Goal: Information Seeking & Learning: Understand process/instructions

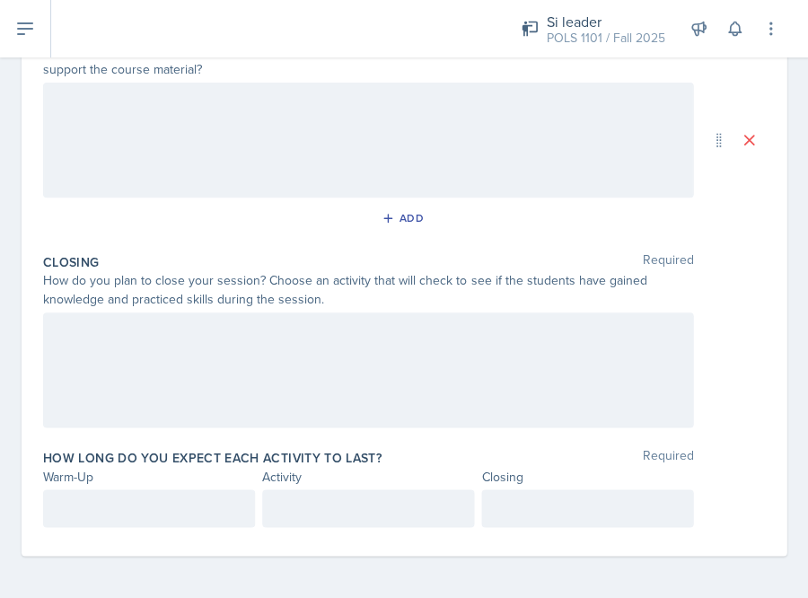
scroll to position [415, 0]
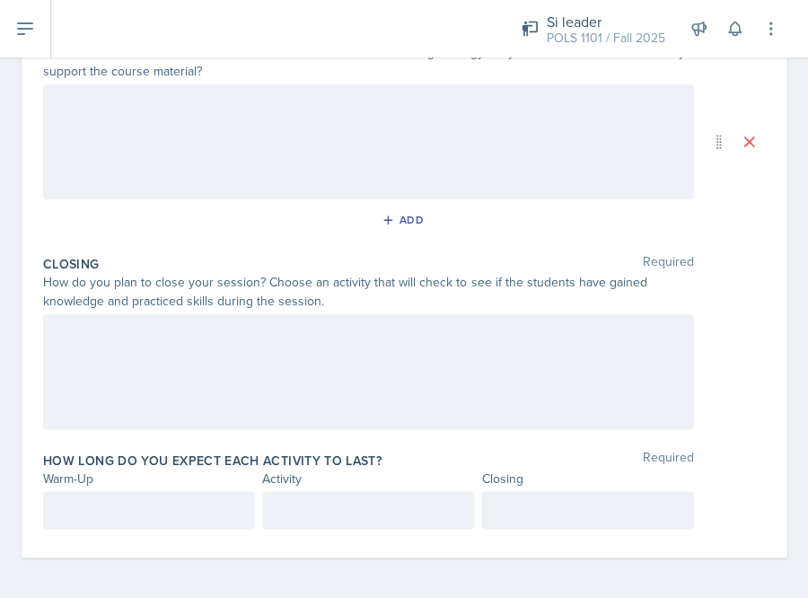
click at [216, 377] on div at bounding box center [368, 371] width 650 height 115
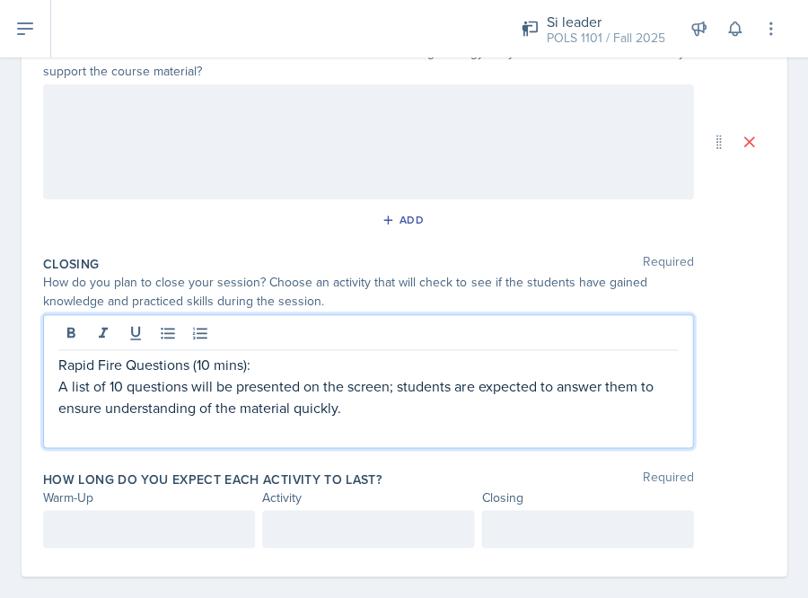
click at [269, 360] on p "Rapid Fire Questions (10 mins):" at bounding box center [368, 365] width 620 height 22
click at [453, 383] on p "A list of 10 questions will be presented on the screen; students are expected t…" at bounding box center [368, 396] width 620 height 43
click at [544, 400] on p "A list of 10 questions will be presented on the screen; students will break off…" at bounding box center [368, 396] width 620 height 43
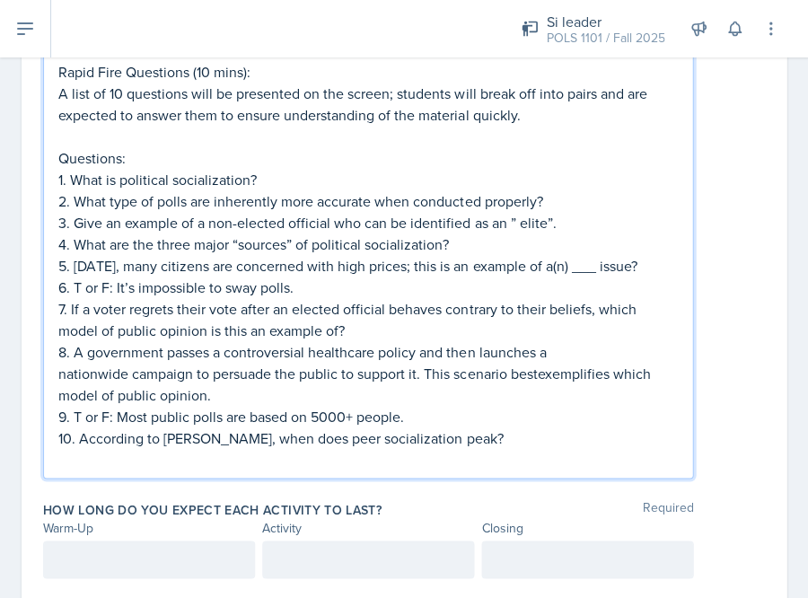
scroll to position [691, 0]
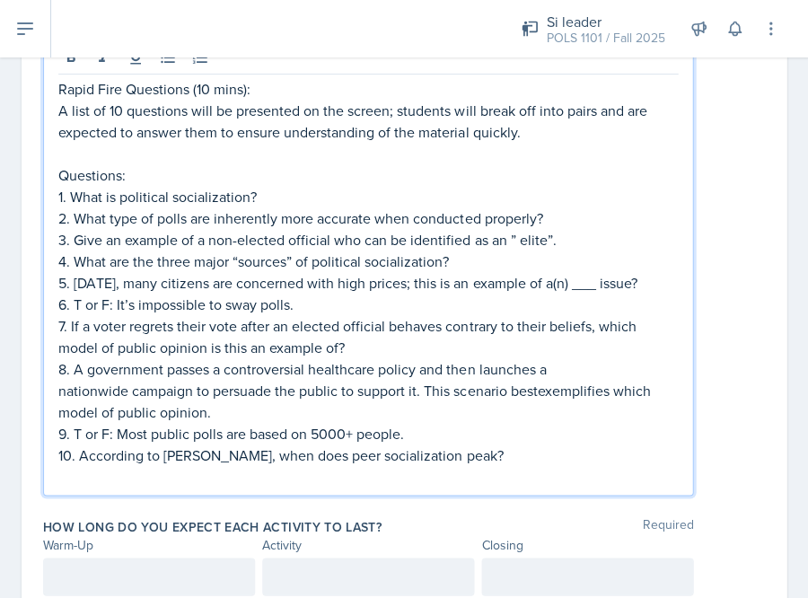
click at [138, 559] on div at bounding box center [149, 577] width 212 height 38
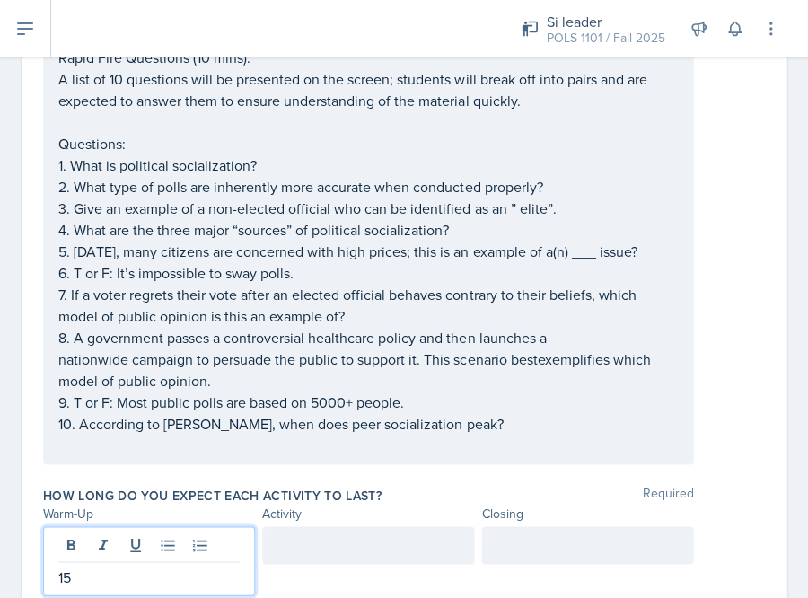
click at [388, 530] on div at bounding box center [368, 545] width 212 height 38
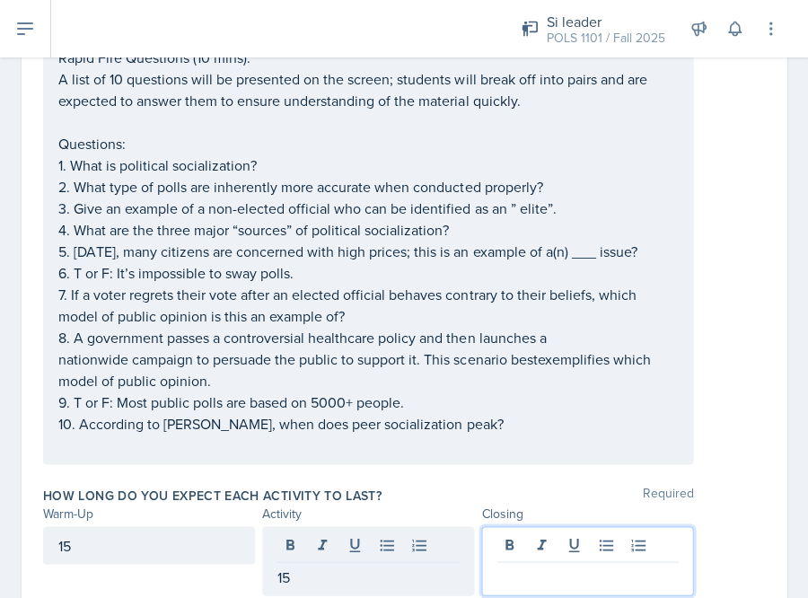
click at [524, 535] on div at bounding box center [587, 560] width 212 height 69
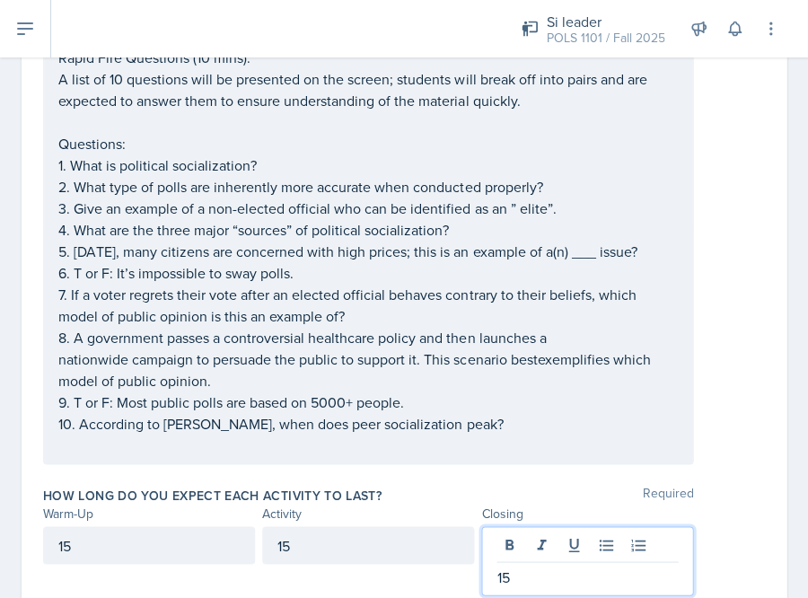
click at [436, 456] on div "Closing Required How do you plan to close your session? Choose an activity that…" at bounding box center [404, 225] width 722 height 506
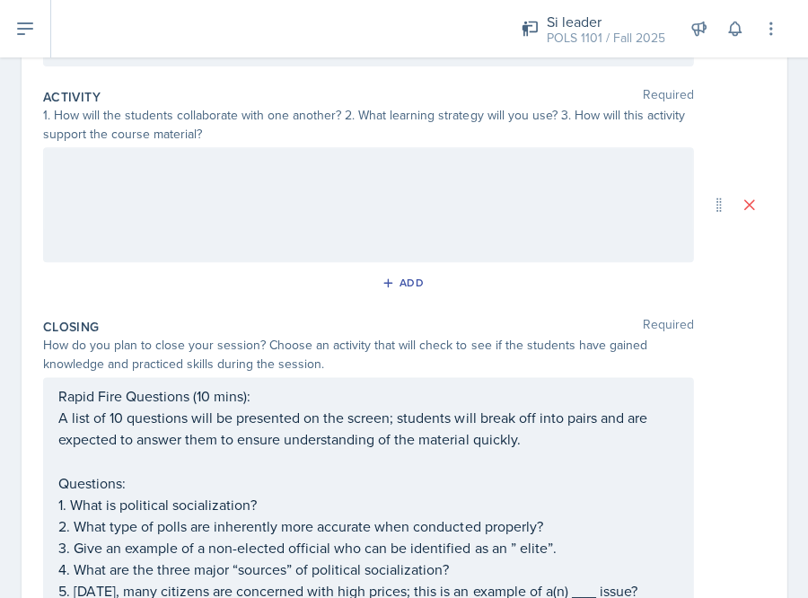
scroll to position [196, 0]
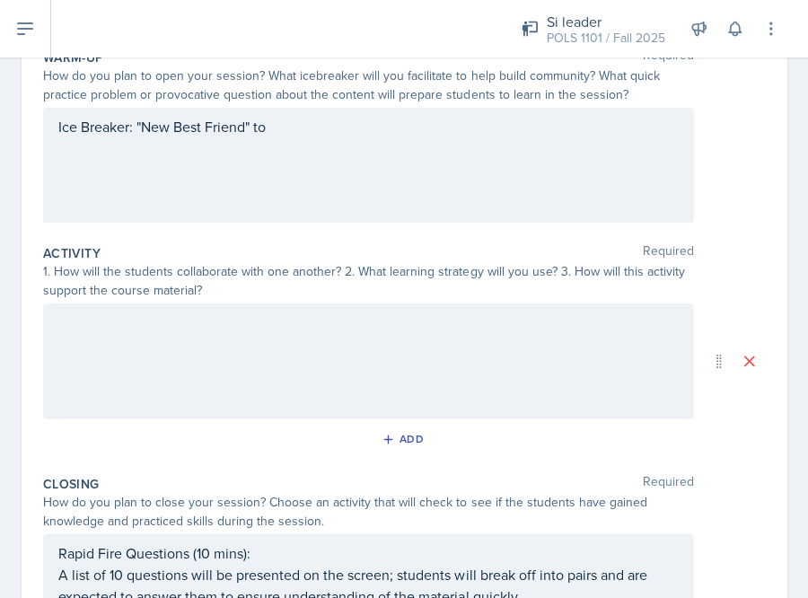
click at [239, 331] on div at bounding box center [368, 360] width 650 height 115
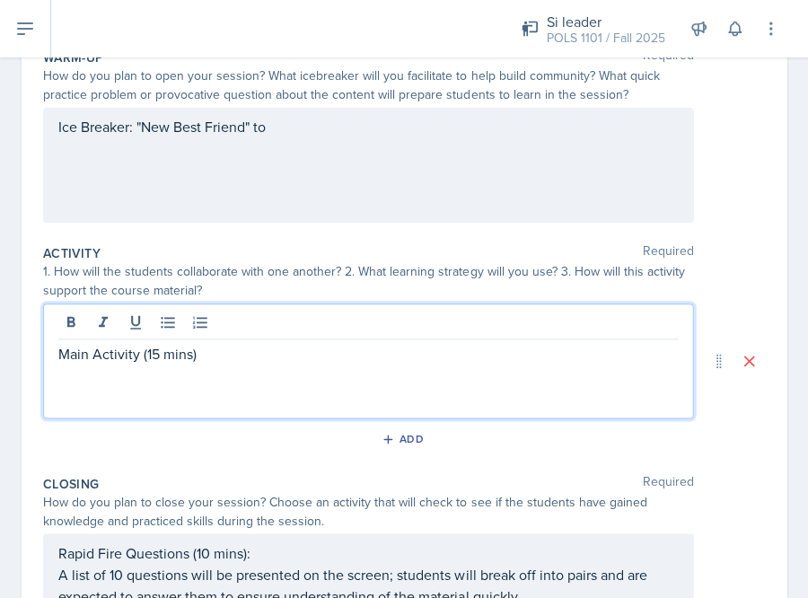
click at [136, 353] on p "Main Activity (15 mins)" at bounding box center [368, 354] width 620 height 22
click at [316, 353] on p "Main Activity: Poll Patrol (15 mins)" at bounding box center [368, 354] width 620 height 22
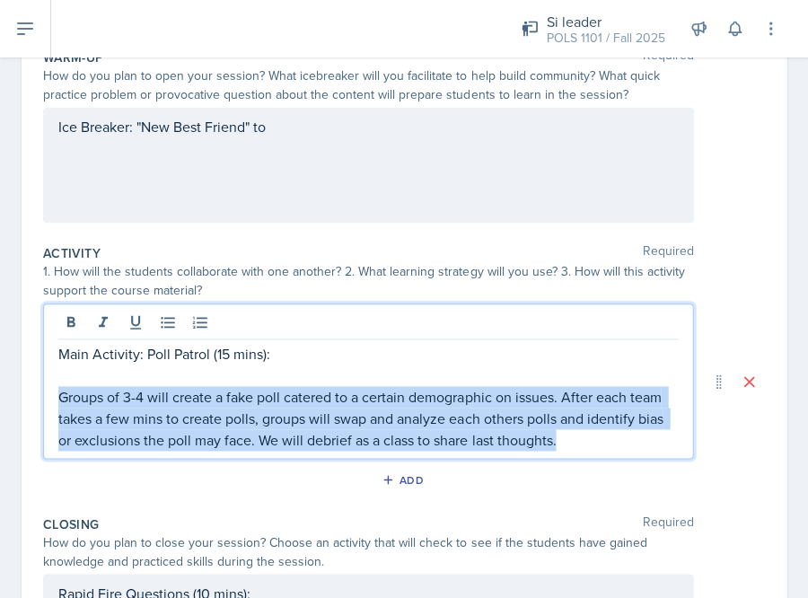
drag, startPoint x: 587, startPoint y: 436, endPoint x: -41, endPoint y: 394, distance: 630.0
click at [0, 394] on html "SI Documents Si leader Dashboard Calendar Profile Documents Planning Sheets Obs…" at bounding box center [404, 299] width 808 height 598
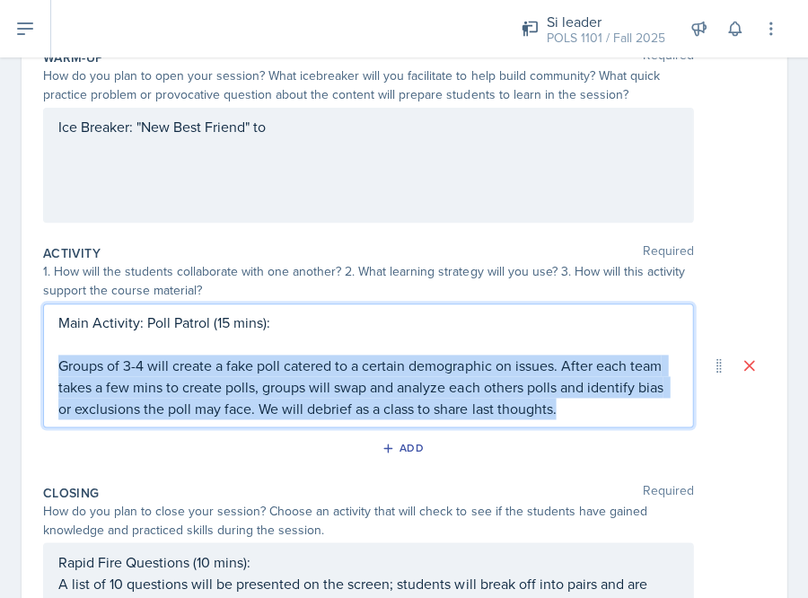
copy p "Groups of 3-4 will create a fake poll catered to a certain demographic on issue…"
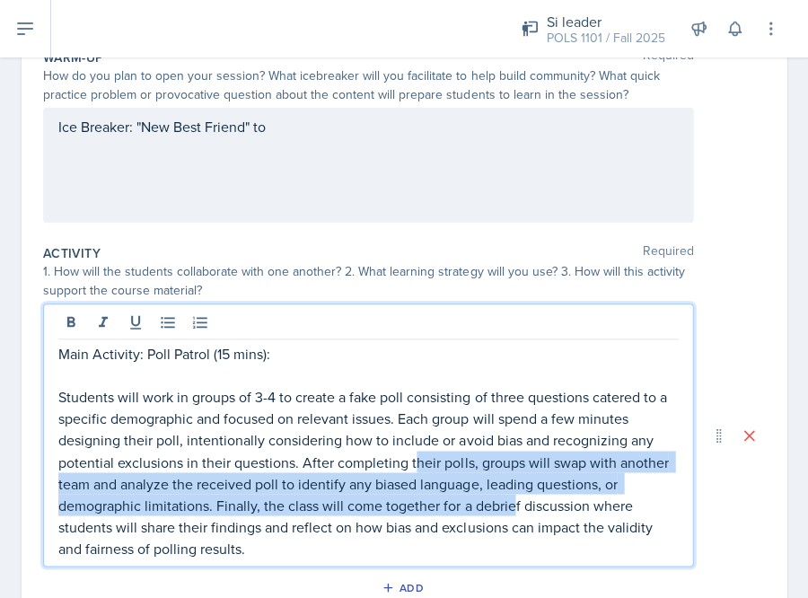
drag, startPoint x: 415, startPoint y: 463, endPoint x: 515, endPoint y: 506, distance: 108.2
click at [515, 506] on p "Students will work in groups of 3-4 to create a fake poll consisting of three q…" at bounding box center [368, 472] width 620 height 172
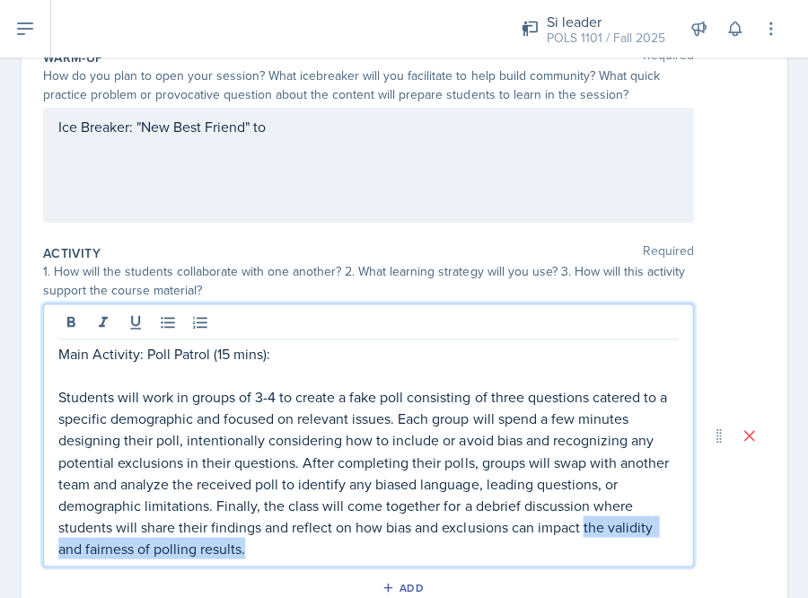
drag, startPoint x: 581, startPoint y: 521, endPoint x: 630, endPoint y: 570, distance: 69.8
click at [630, 570] on div "Activity Required 1. How will the students collaborate with one another? 2. Wha…" at bounding box center [404, 426] width 722 height 378
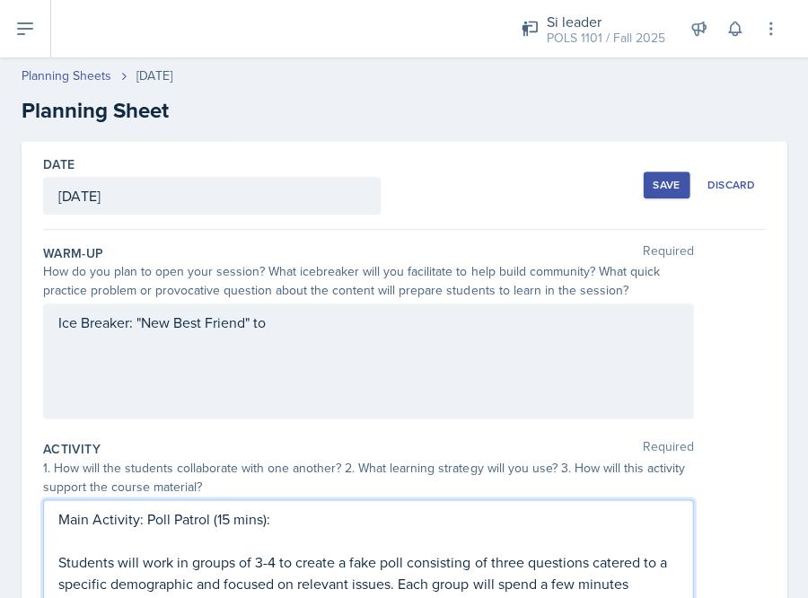
scroll to position [0, 0]
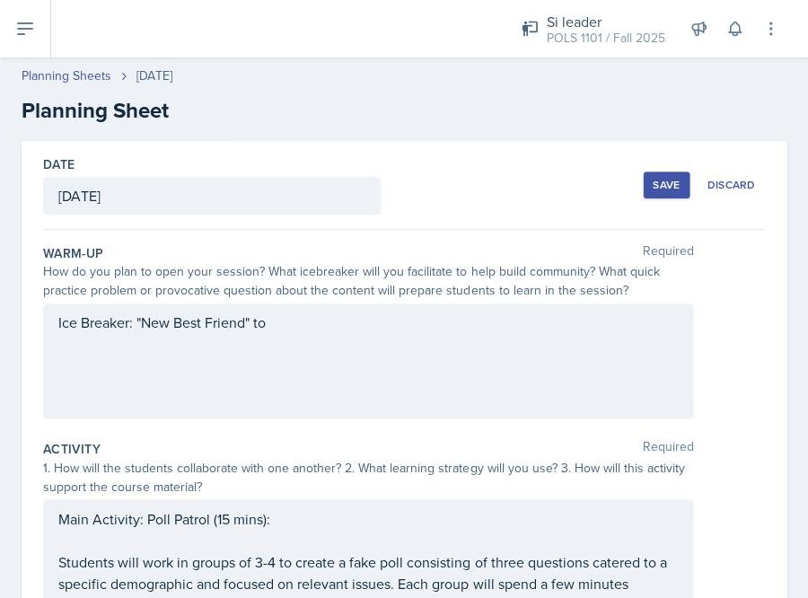
click at [359, 365] on div "Ice Breaker: "New Best Friend" to" at bounding box center [368, 360] width 650 height 115
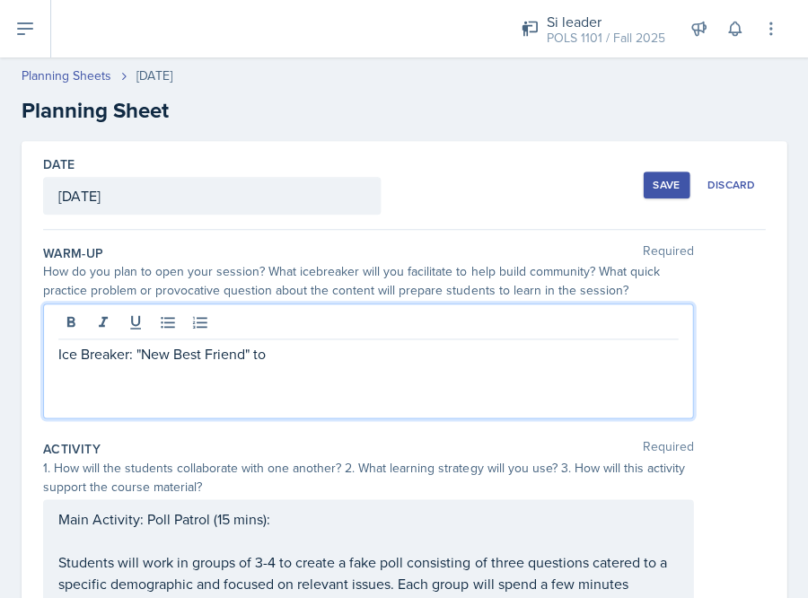
drag, startPoint x: 251, startPoint y: 353, endPoint x: 275, endPoint y: 356, distance: 23.5
click at [275, 356] on p "Ice Breaker: "New Best Friend" to" at bounding box center [368, 354] width 620 height 22
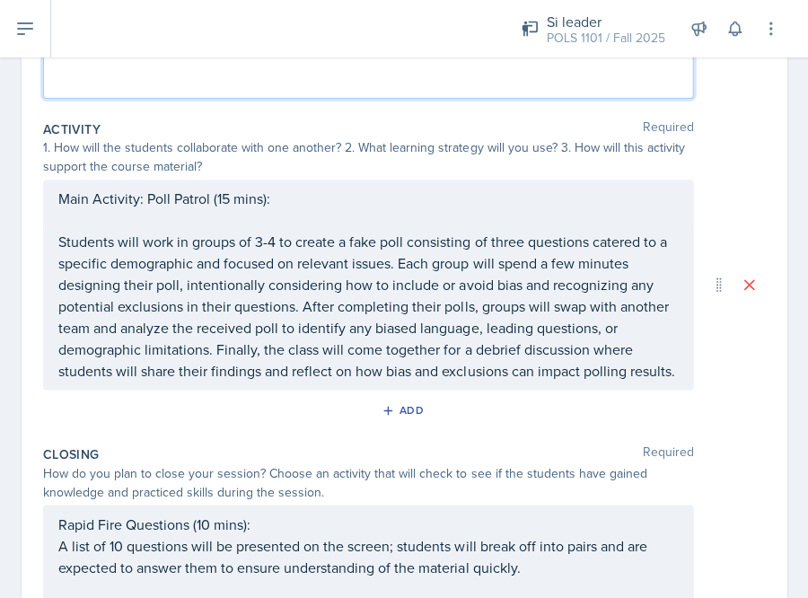
scroll to position [646, 0]
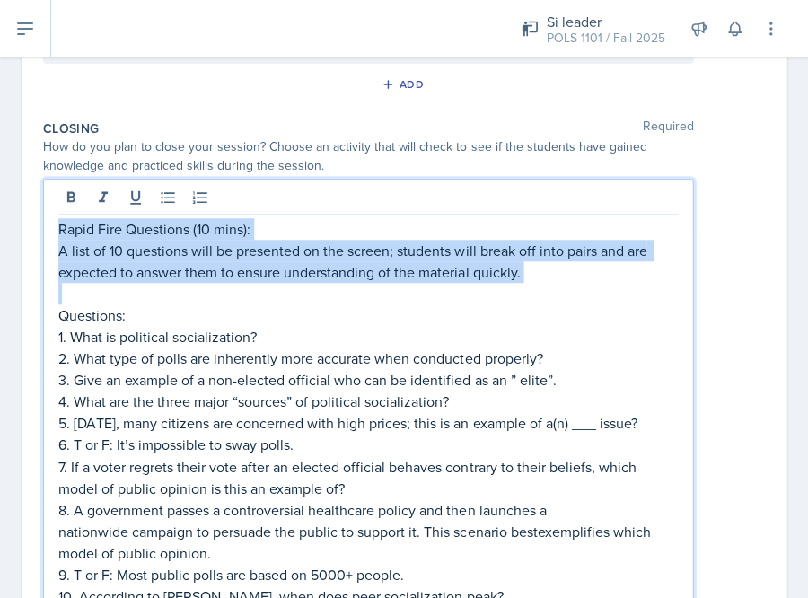
drag, startPoint x: 417, startPoint y: 198, endPoint x: 530, endPoint y: 288, distance: 145.0
click at [530, 288] on div "Rapid Fire Questions (10 mins): A list of 10 questions will be presented on the…" at bounding box center [368, 422] width 620 height 409
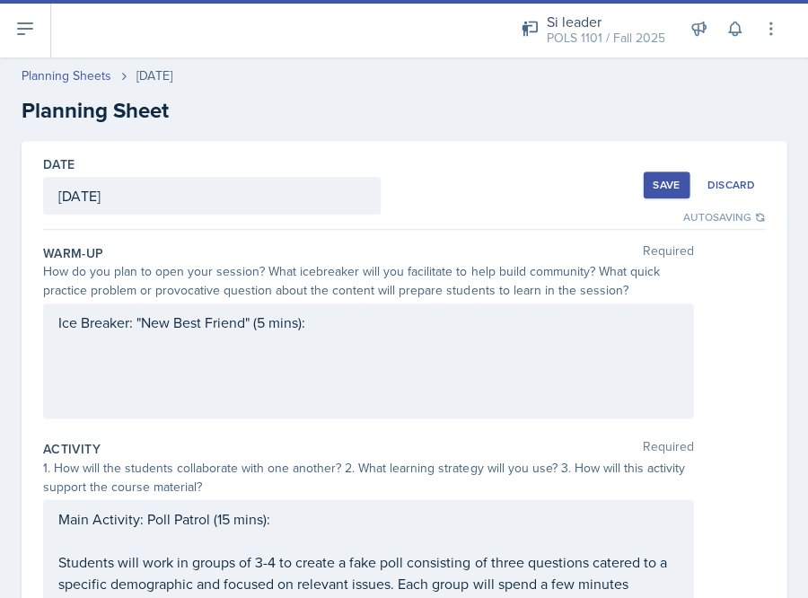
scroll to position [0, 0]
click at [438, 312] on div "Ice Breaker: "New Best Friend" (5 mins):" at bounding box center [368, 360] width 650 height 115
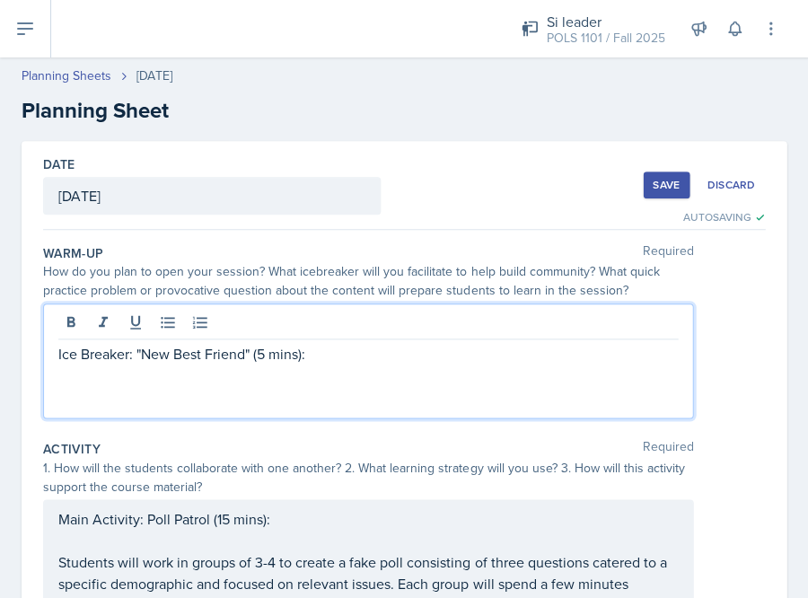
click at [390, 347] on p "Ice Breaker: "New Best Friend" (5 mins):" at bounding box center [368, 354] width 620 height 22
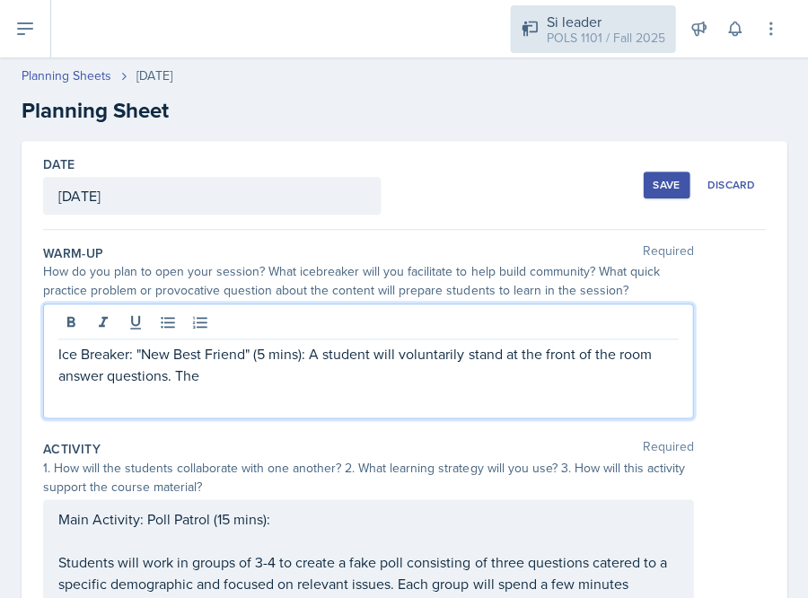
click at [602, 38] on div "POLS 1101 / Fall 2025" at bounding box center [605, 38] width 119 height 19
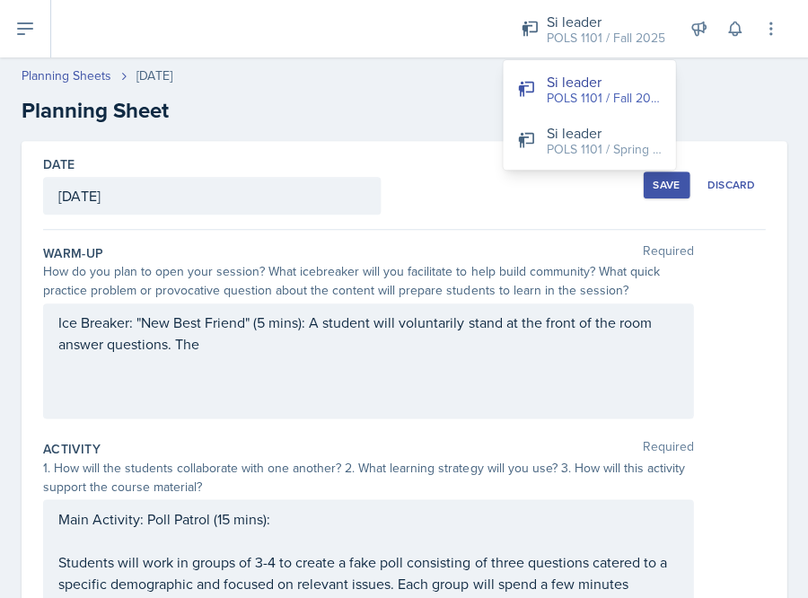
click at [374, 77] on div "Planning Sheets Aug 25th, 2025" at bounding box center [404, 75] width 765 height 19
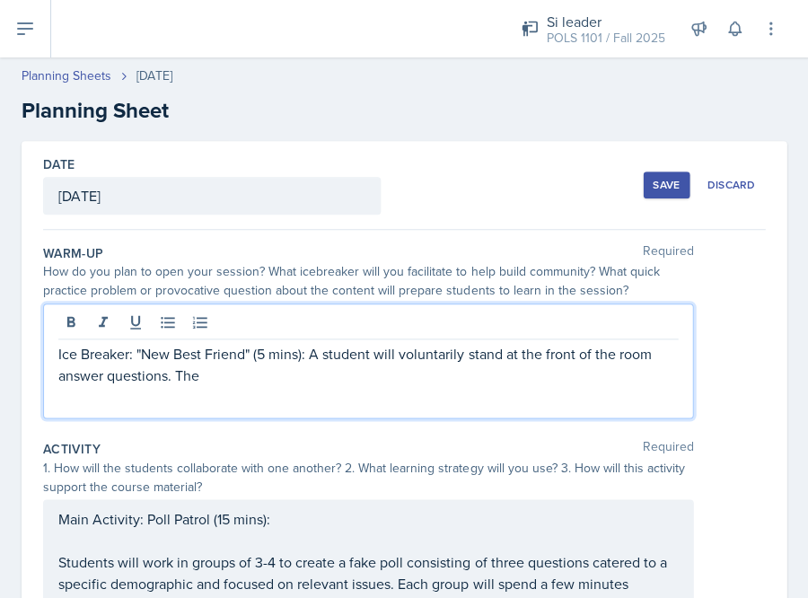
click at [287, 337] on div "Ice Breaker: "New Best Friend" (5 mins): A student will voluntarily stand at th…" at bounding box center [368, 360] width 650 height 115
click at [277, 376] on p "Ice Breaker: "New Best Friend" (5 mins): A student will voluntarily stand at th…" at bounding box center [368, 364] width 620 height 43
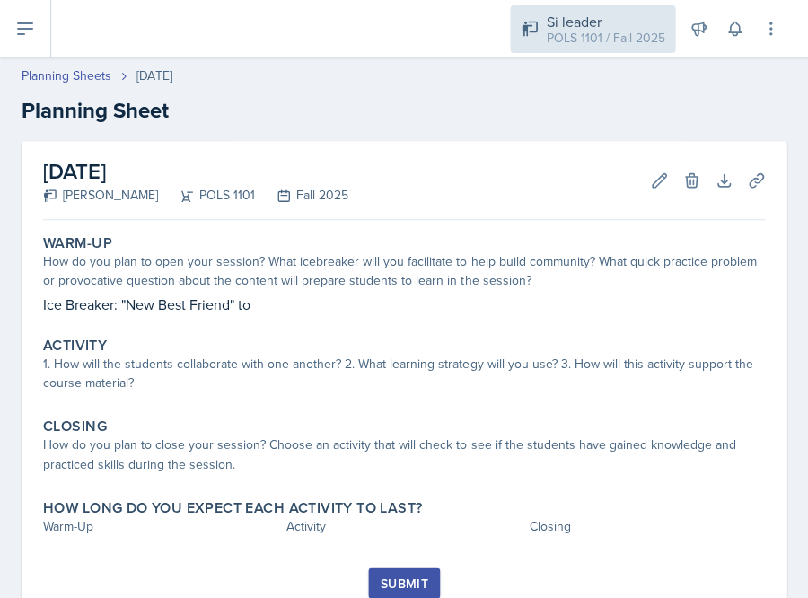
click at [572, 48] on div "Si leader POLS 1101 / Fall 2025" at bounding box center [592, 29] width 165 height 48
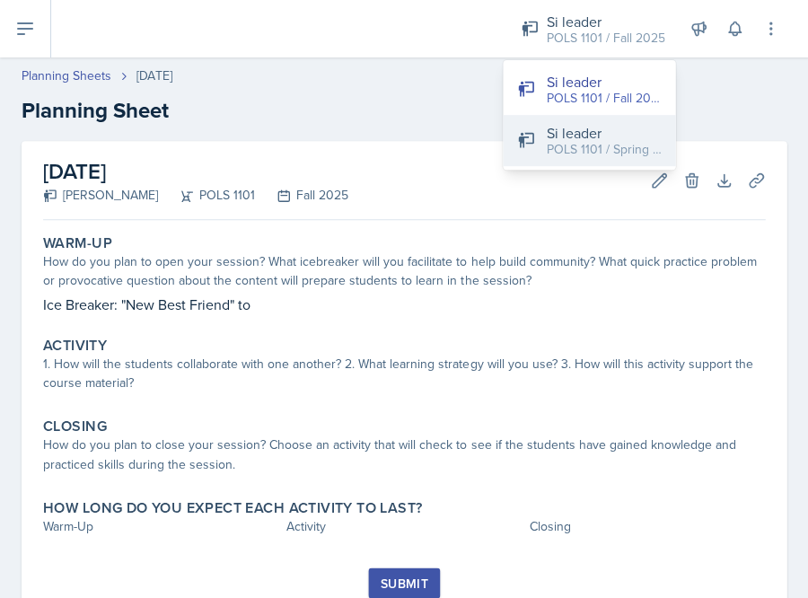
click at [562, 161] on button "Si leader POLS 1101 / Spring 2025" at bounding box center [589, 140] width 172 height 51
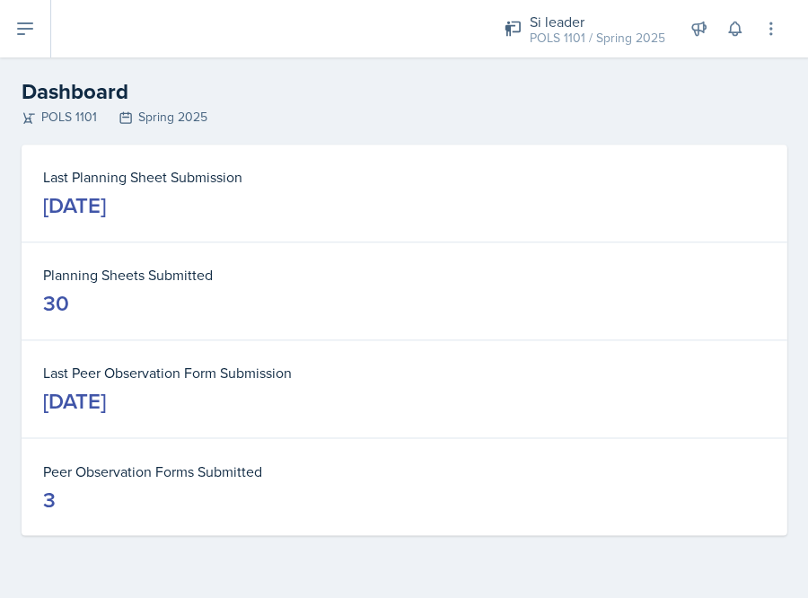
click at [35, 24] on icon at bounding box center [25, 29] width 22 height 22
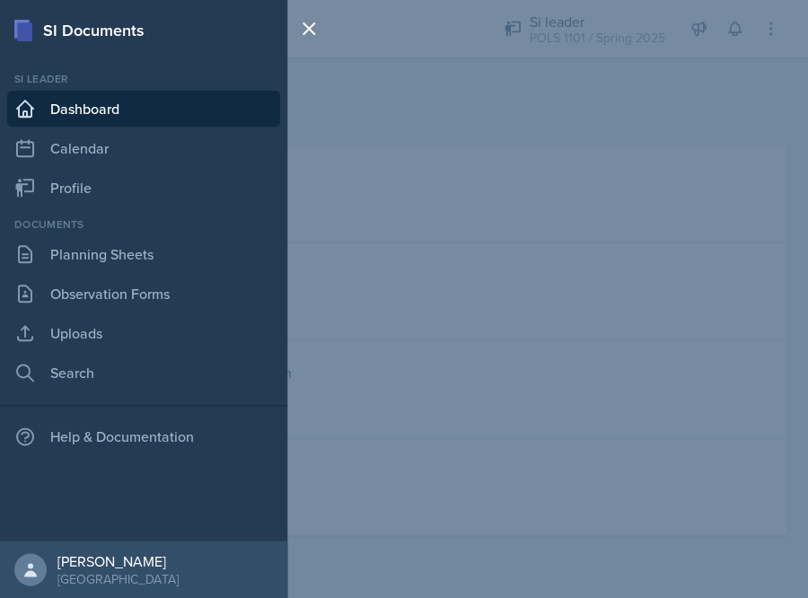
click at [133, 271] on div "Documents Planning Sheets Observation Forms Uploads Search" at bounding box center [143, 303] width 273 height 174
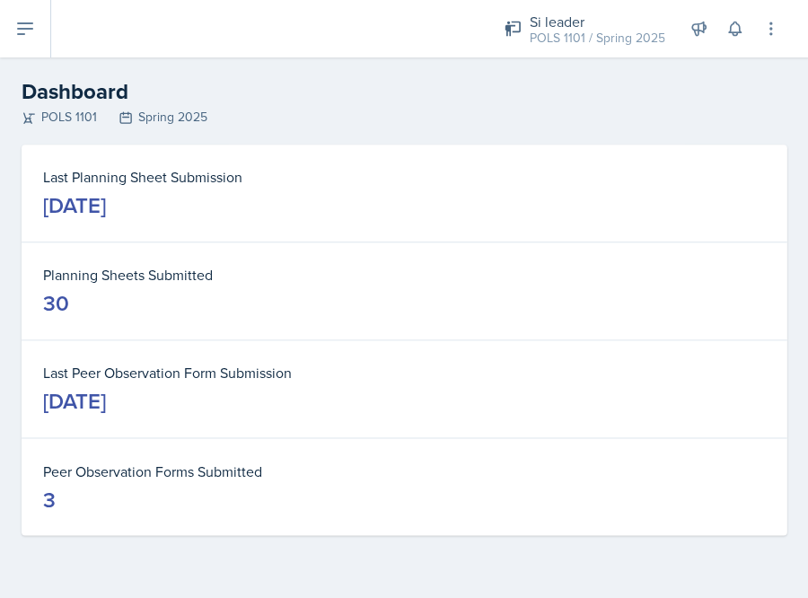
click at [28, 30] on icon at bounding box center [25, 28] width 14 height 11
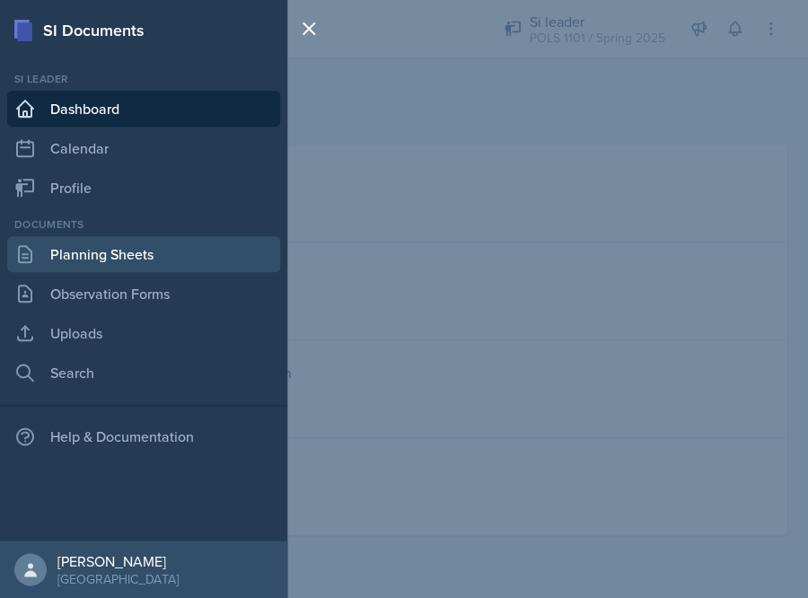
click at [92, 251] on link "Planning Sheets" at bounding box center [143, 254] width 273 height 36
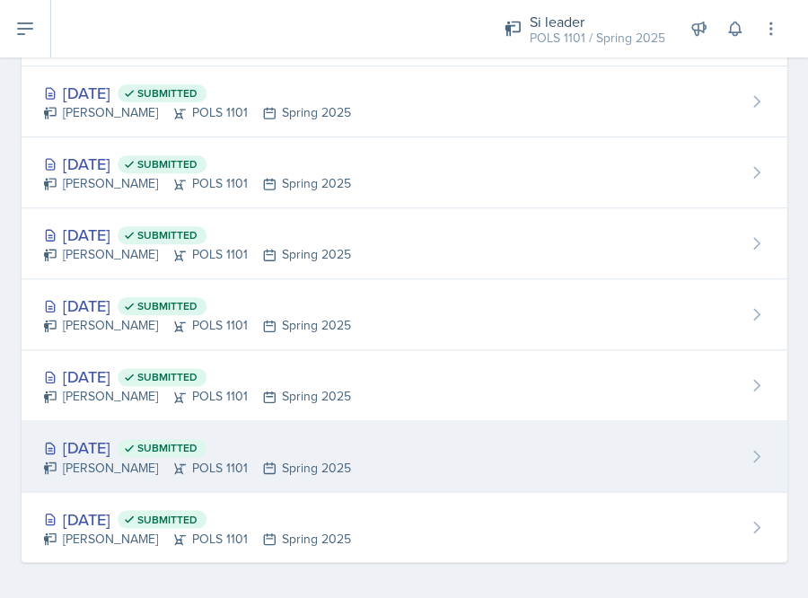
scroll to position [1746, 0]
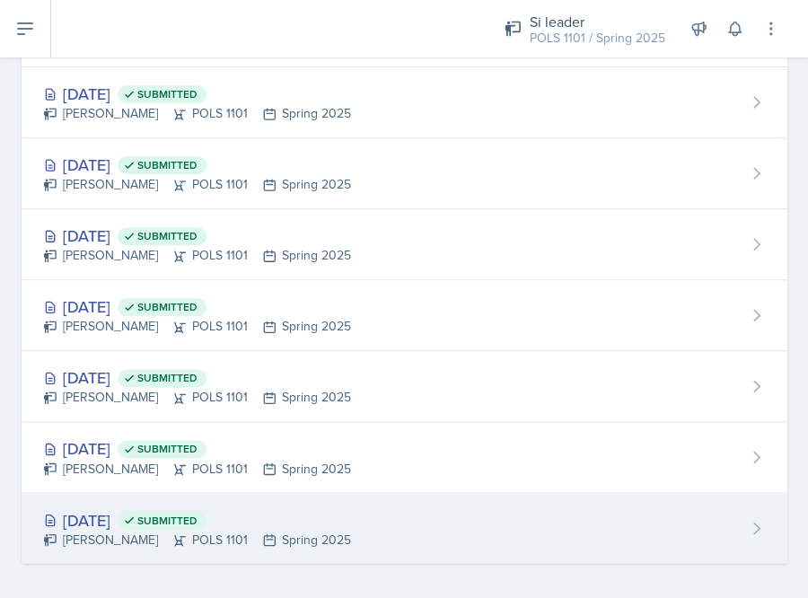
click at [133, 517] on icon at bounding box center [129, 519] width 7 height 5
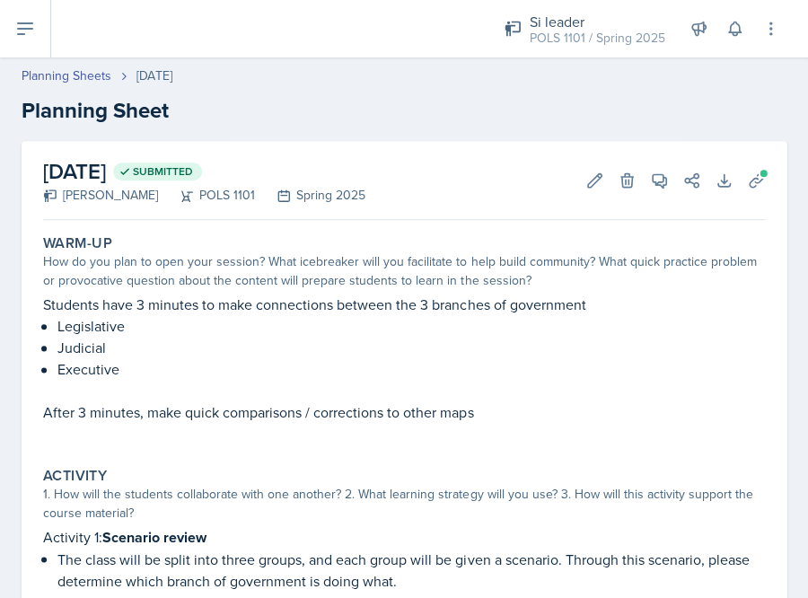
scroll to position [3, 0]
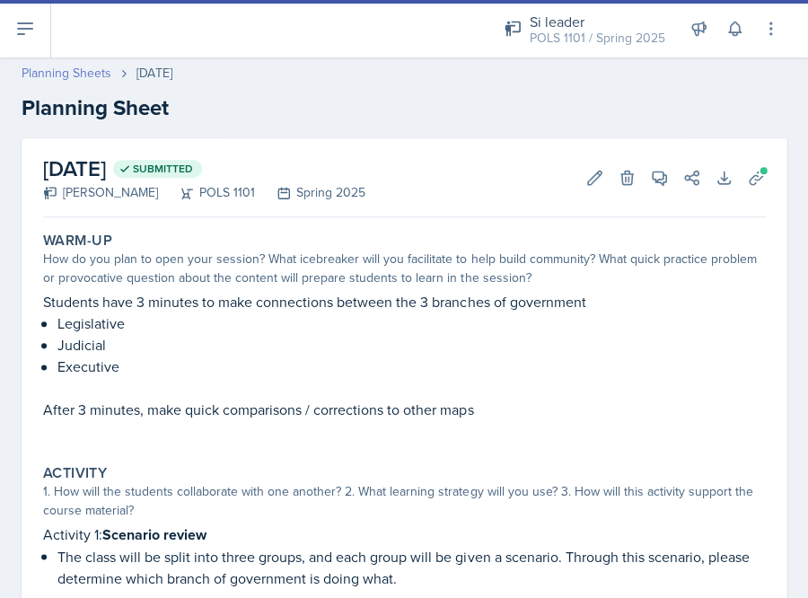
click at [94, 74] on link "Planning Sheets" at bounding box center [67, 73] width 90 height 19
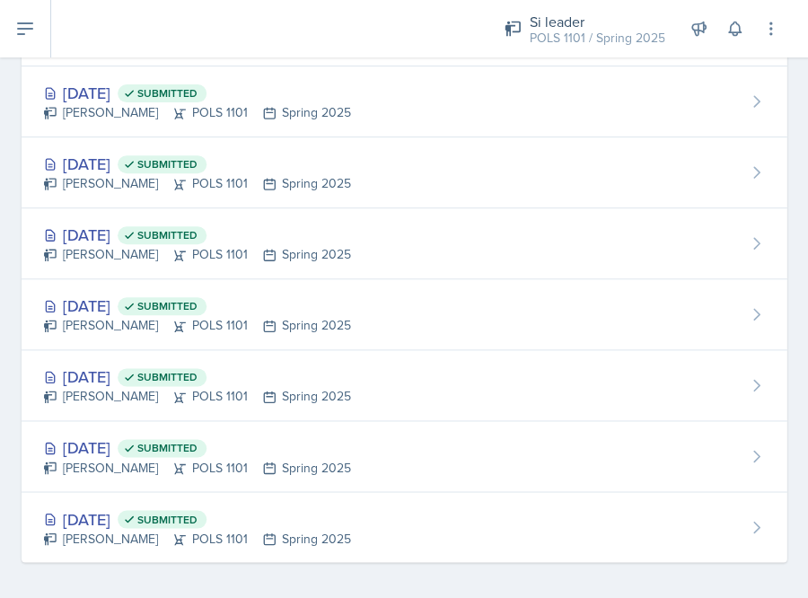
scroll to position [1746, 0]
click at [96, 443] on div "[DATE] Submitted" at bounding box center [197, 448] width 308 height 24
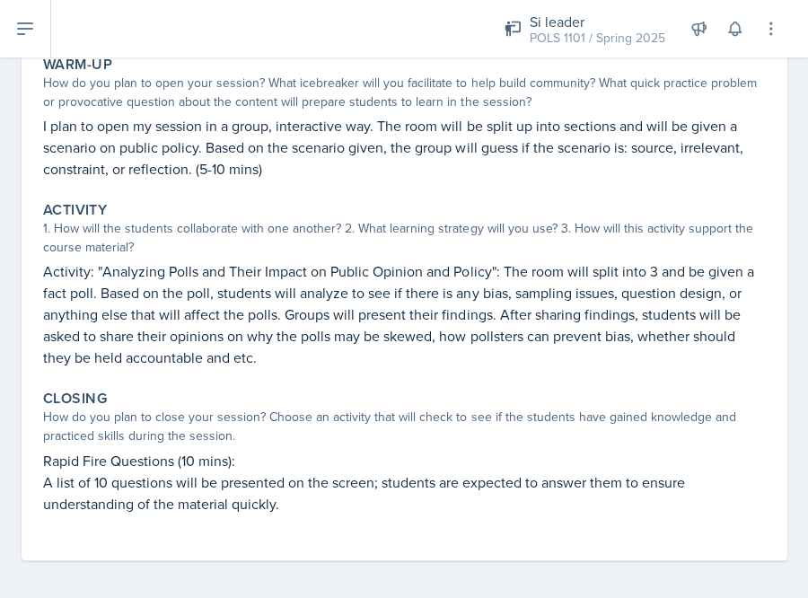
scroll to position [178, 0]
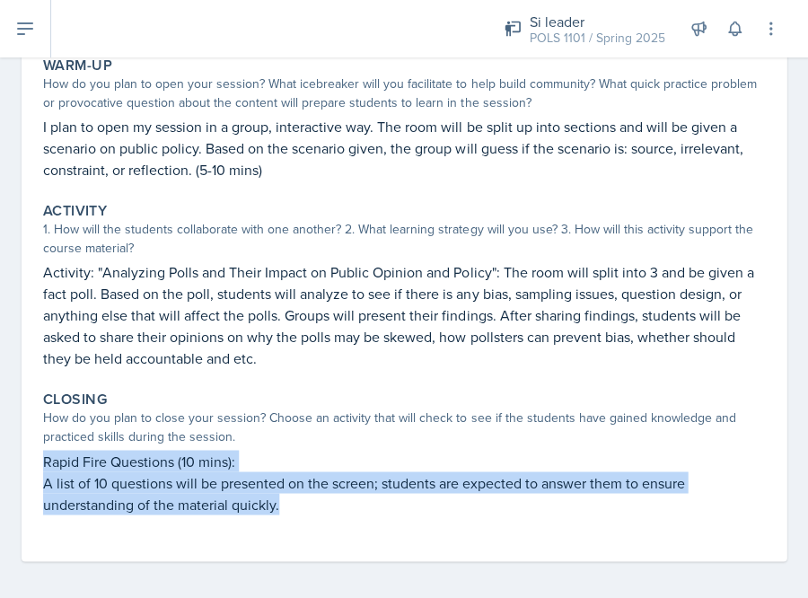
drag, startPoint x: 325, startPoint y: 506, endPoint x: 35, endPoint y: 444, distance: 296.6
click at [35, 444] on div "[DATE] Submitted [PERSON_NAME] POLS 1101 Spring 2025 Edit Delete View Comments …" at bounding box center [404, 262] width 765 height 598
copy div "Rapid Fire Questions (10 mins): A list of 10 questions will be presented on the…"
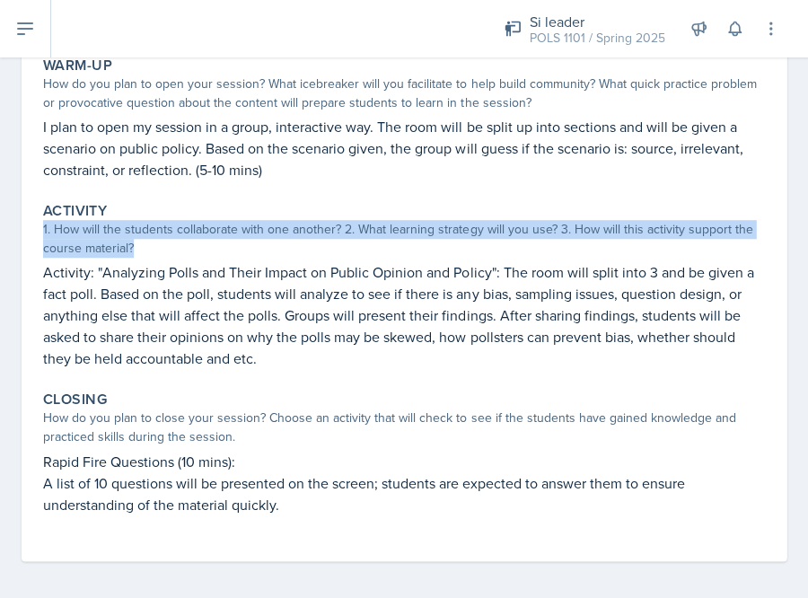
drag, startPoint x: 40, startPoint y: 224, endPoint x: 149, endPoint y: 254, distance: 112.9
click at [149, 254] on div "Activity 1. How will the students collaborate with one another? 2. What learnin…" at bounding box center [404, 285] width 736 height 181
copy div "1. How will the students collaborate with one another? 2. What learning strateg…"
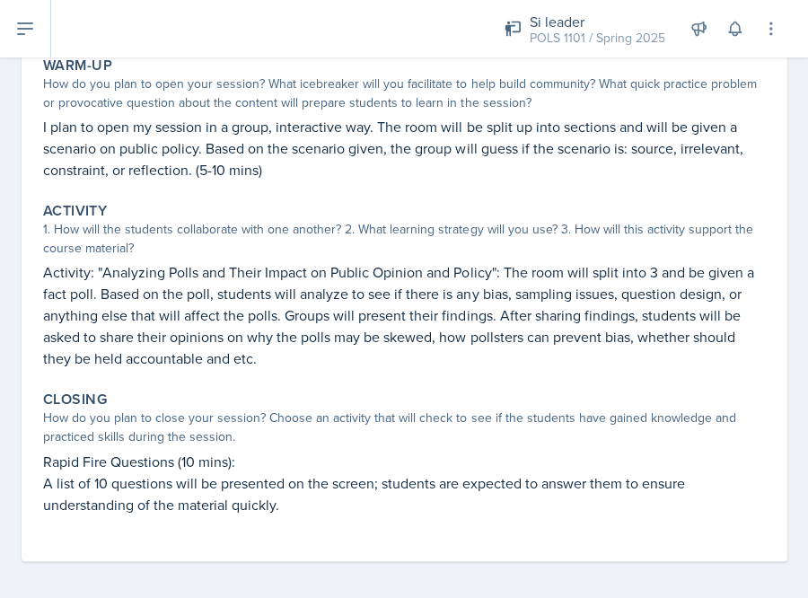
click at [222, 352] on p "Activity: "Analyzing Polls and Their Impact on Public Opinion and Policy": The …" at bounding box center [404, 315] width 722 height 108
